Goal: Navigation & Orientation: Find specific page/section

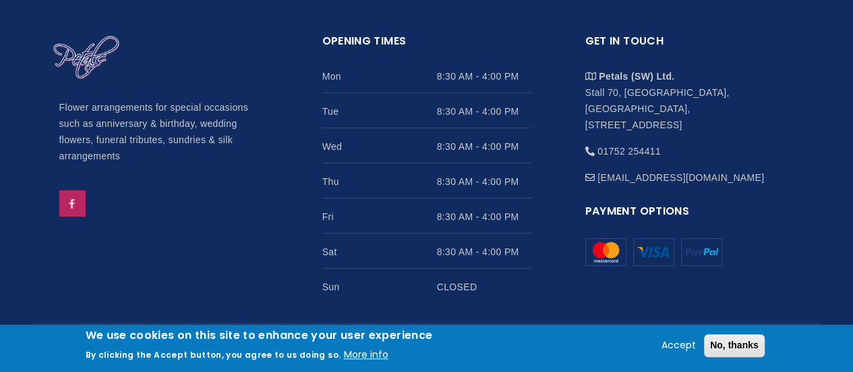
scroll to position [2300, 0]
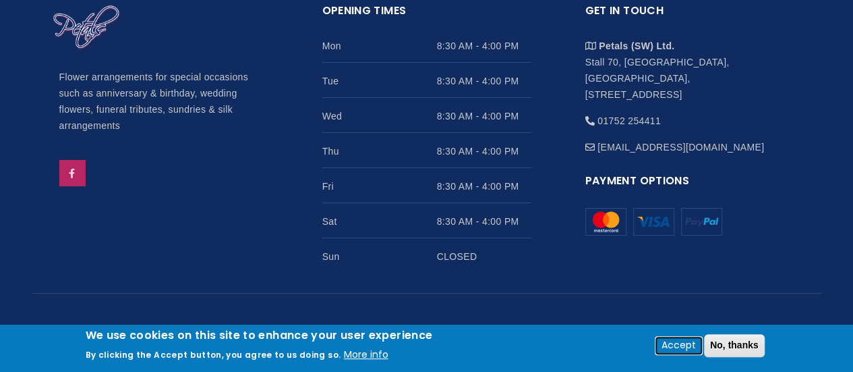
click at [689, 339] on button "Accept" at bounding box center [678, 345] width 45 height 16
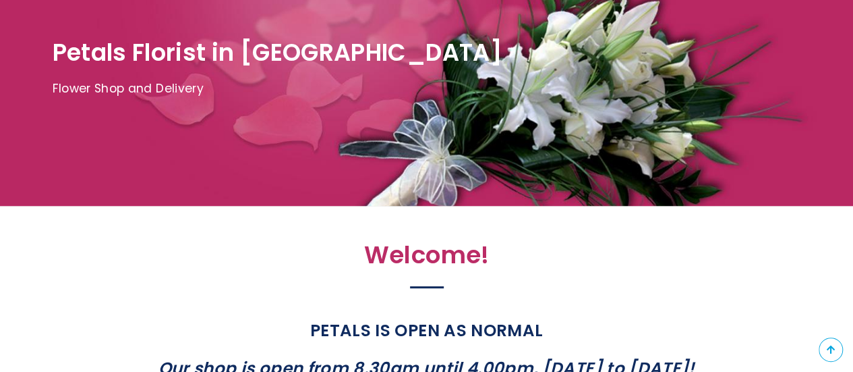
scroll to position [0, 0]
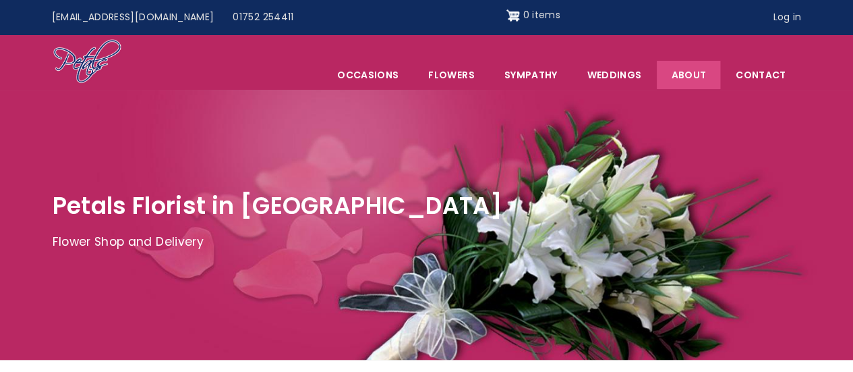
click at [702, 72] on link "About" at bounding box center [688, 75] width 63 height 28
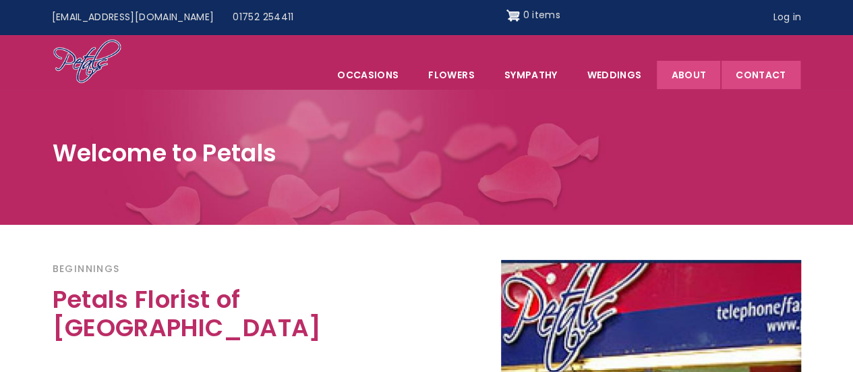
click at [751, 81] on link "Contact" at bounding box center [761, 75] width 78 height 28
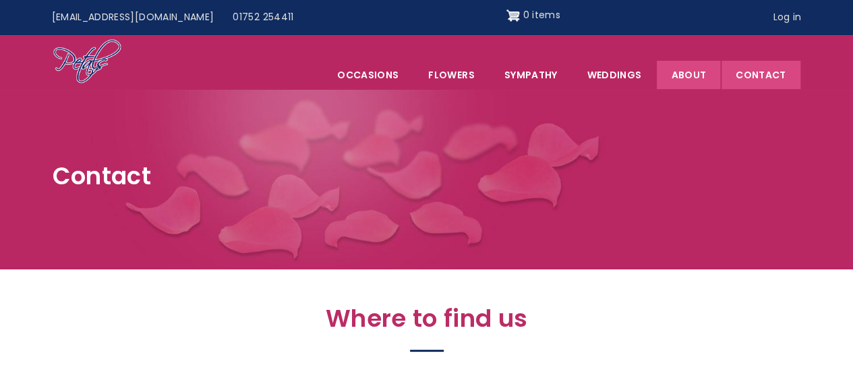
click at [690, 75] on link "About" at bounding box center [688, 75] width 63 height 28
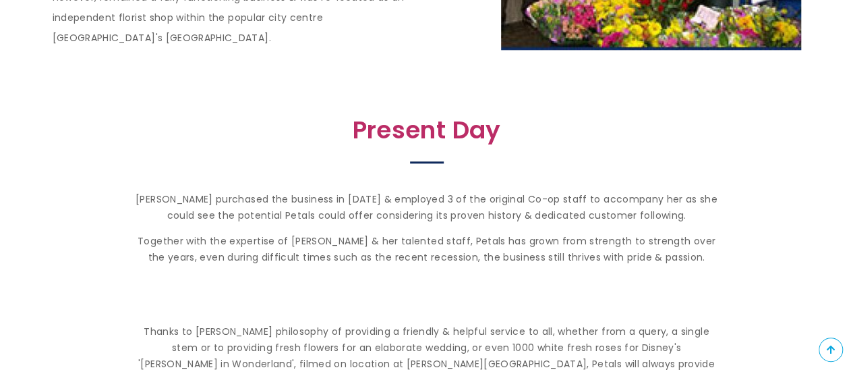
scroll to position [604, 0]
